Goal: Information Seeking & Learning: Learn about a topic

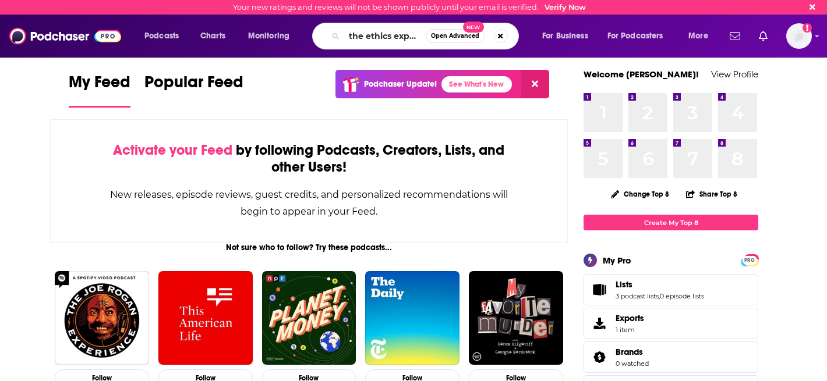
scroll to position [0, 6]
type input "the ethics experts"
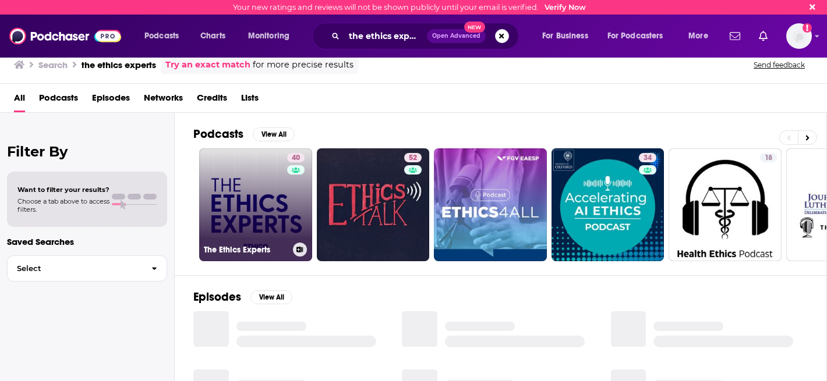
click at [236, 199] on link "40 The Ethics Experts" at bounding box center [255, 204] width 113 height 113
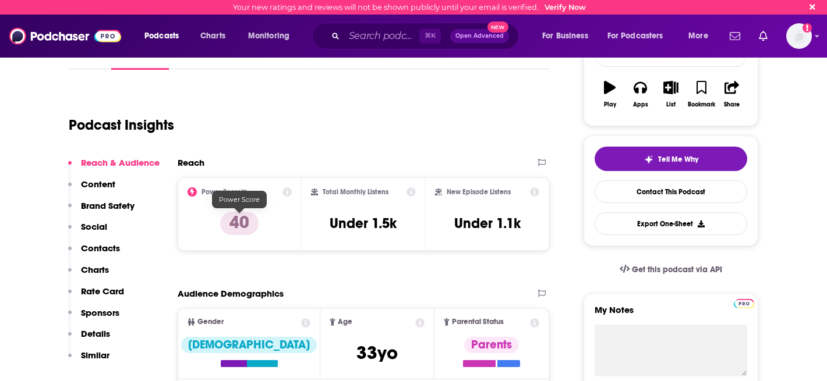
scroll to position [147, 0]
